Goal: Task Accomplishment & Management: Manage account settings

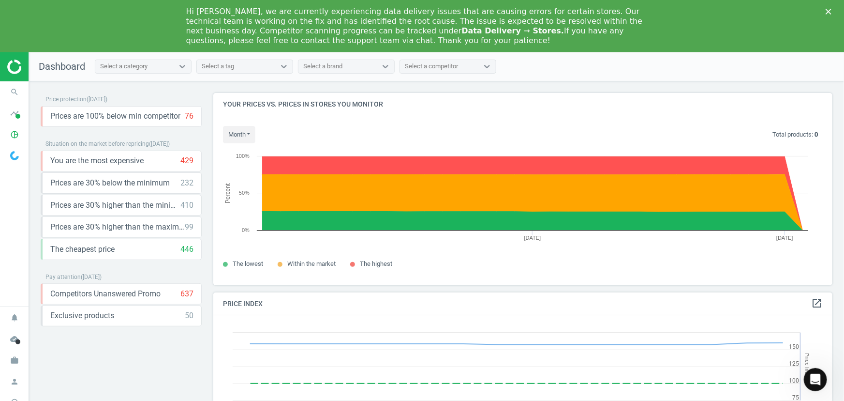
scroll to position [237, 627]
click at [828, 10] on icon "Close" at bounding box center [829, 12] width 6 height 6
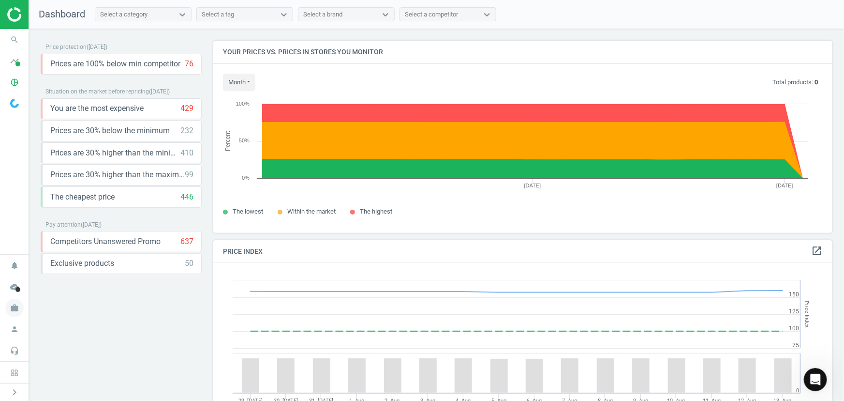
click at [12, 306] on icon "work" at bounding box center [14, 308] width 18 height 18
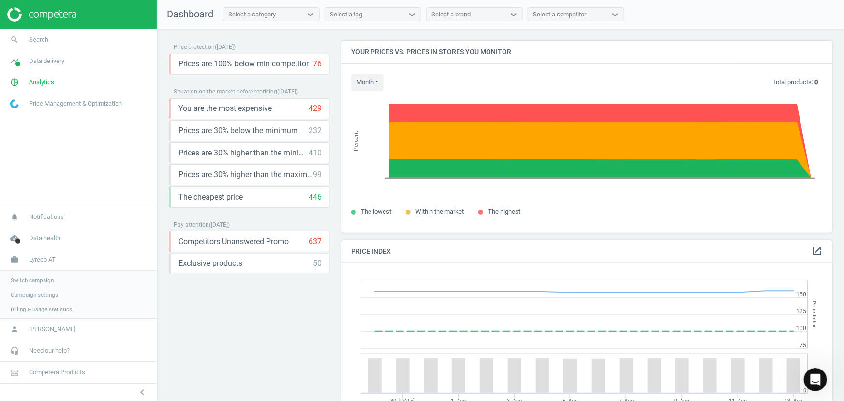
scroll to position [5, 5]
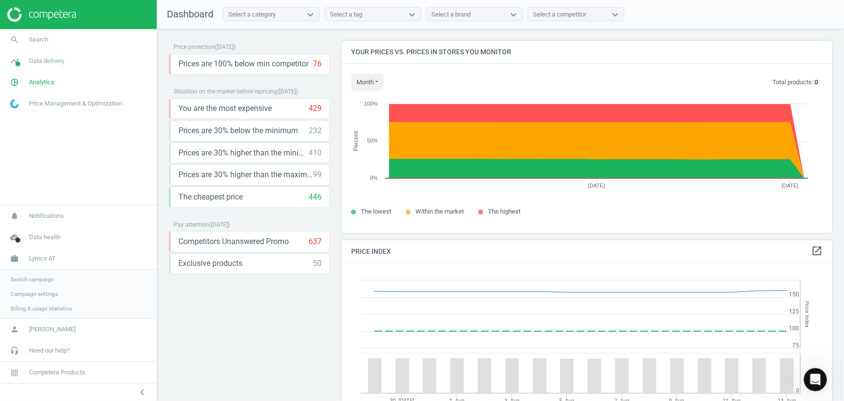
click at [42, 281] on span "Switch campaign" at bounding box center [32, 279] width 43 height 8
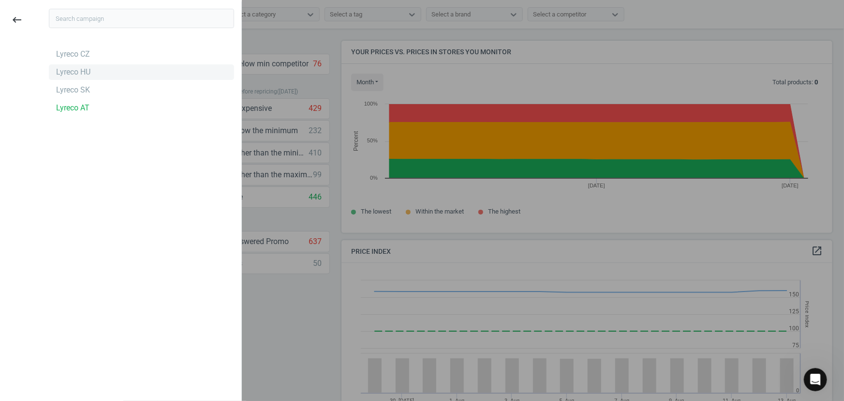
click at [84, 75] on div "Lyreco HU" at bounding box center [73, 72] width 34 height 11
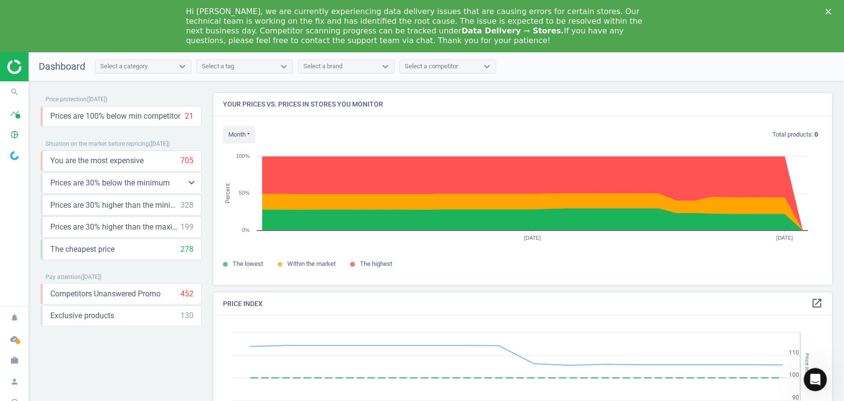
scroll to position [237, 627]
click at [830, 11] on icon "Close" at bounding box center [829, 12] width 6 height 6
